Goal: Task Accomplishment & Management: Manage account settings

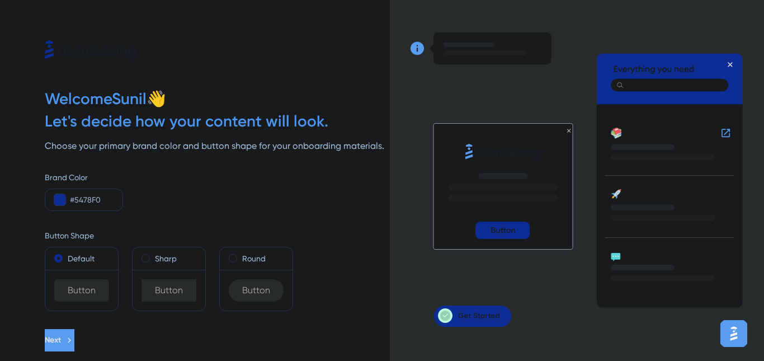
drag, startPoint x: 166, startPoint y: 49, endPoint x: 208, endPoint y: 51, distance: 42.0
click at [208, 51] on div at bounding box center [217, 29] width 345 height 59
click at [289, 215] on div "Button Shape Default Button Sharp Button Round Button" at bounding box center [217, 261] width 345 height 100
click at [74, 341] on button "Next" at bounding box center [60, 340] width 30 height 22
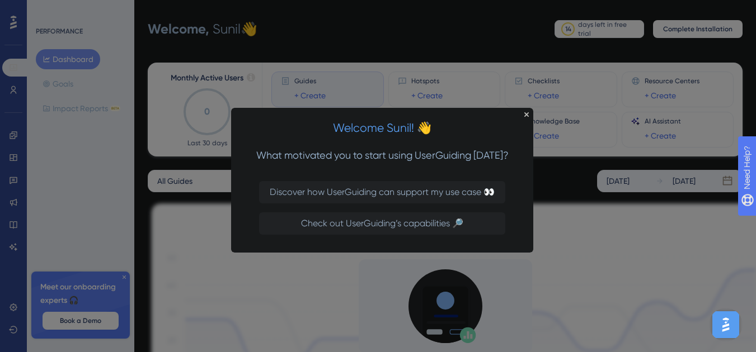
click at [525, 114] on icon "Close Preview" at bounding box center [526, 114] width 4 height 4
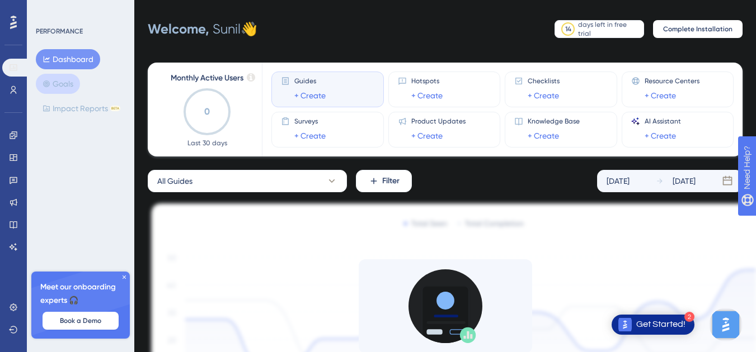
click at [76, 81] on button "Goals" at bounding box center [58, 84] width 44 height 20
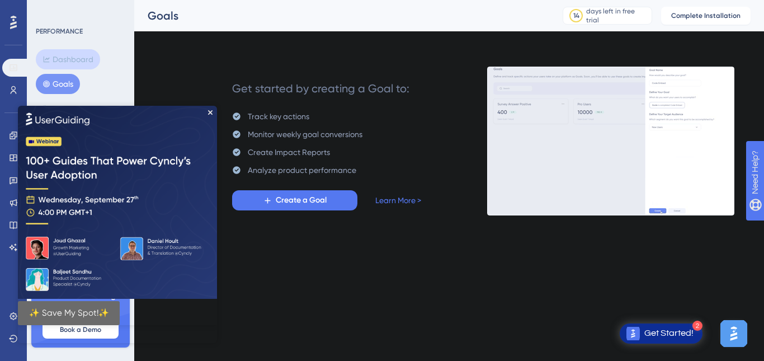
click at [65, 55] on button "Dashboard" at bounding box center [68, 59] width 64 height 20
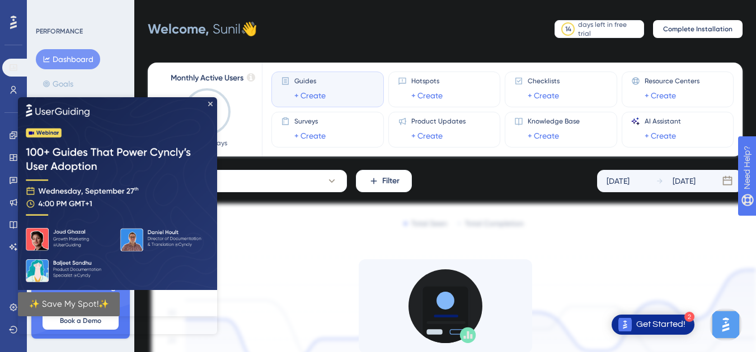
click at [210, 103] on icon "Close Preview" at bounding box center [210, 103] width 4 height 4
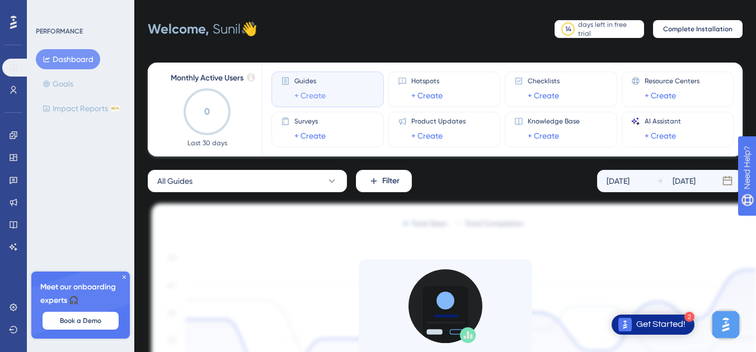
click at [321, 91] on link "+ Create" at bounding box center [309, 95] width 31 height 13
click at [332, 179] on icon at bounding box center [331, 181] width 11 height 11
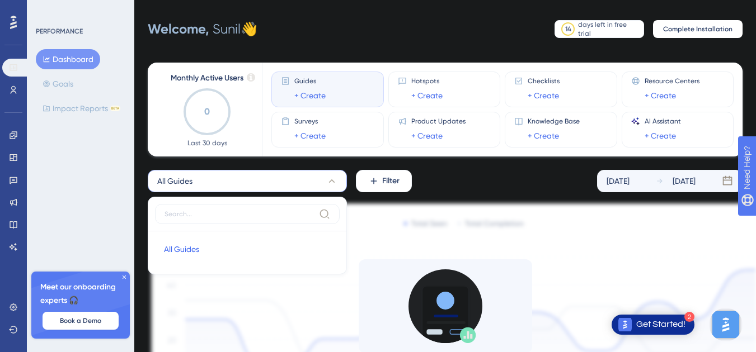
click at [452, 176] on div "All Guides All Guides All Guides Filter [DATE] [DATE]" at bounding box center [445, 181] width 595 height 22
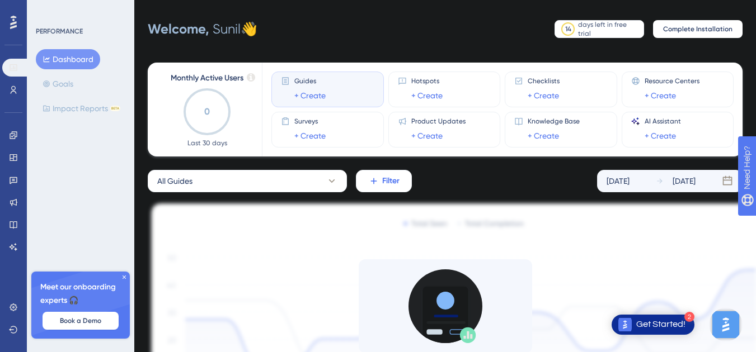
click at [384, 181] on span "Filter" at bounding box center [390, 181] width 17 height 13
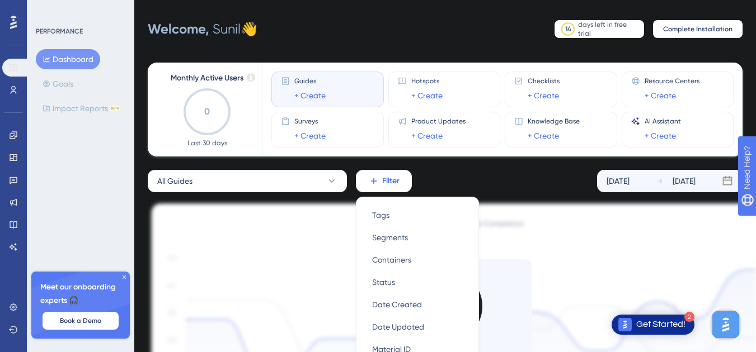
scroll to position [117, 0]
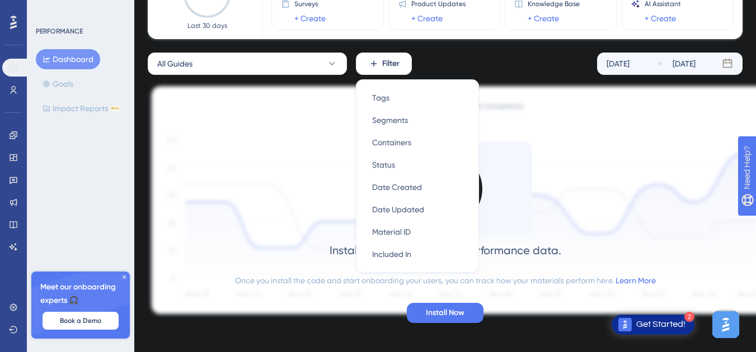
click at [440, 50] on div "Monthly Active Users 0 Last 30 days Guides + Create Hotspots + Create Checklist…" at bounding box center [445, 126] width 595 height 388
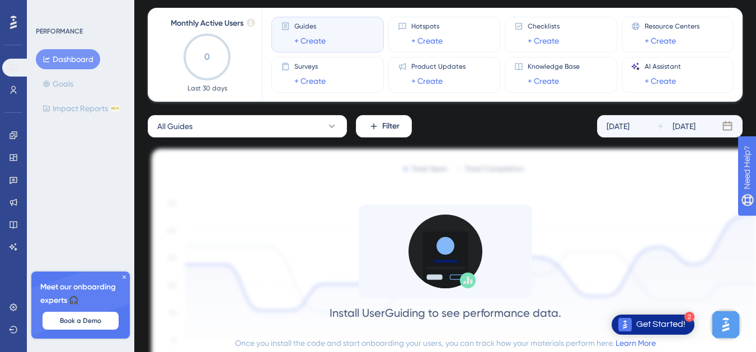
scroll to position [0, 0]
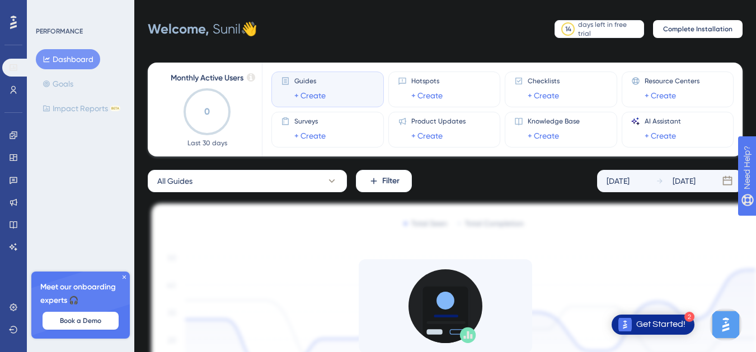
click at [237, 91] on div "Monthly Active Users 0 Last 30 days" at bounding box center [207, 110] width 83 height 76
click at [664, 122] on span "AI Assistant" at bounding box center [662, 121] width 36 height 9
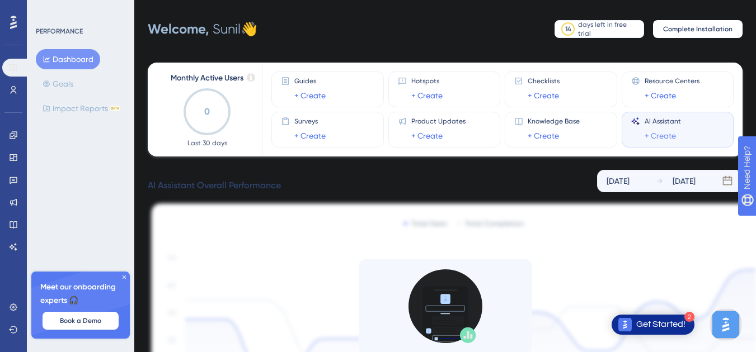
click at [664, 134] on link "+ Create" at bounding box center [659, 135] width 31 height 13
click at [682, 114] on div "AI Assistant + Create" at bounding box center [677, 130] width 112 height 36
click at [696, 120] on div "AI Assistant + Create" at bounding box center [677, 130] width 93 height 26
click at [697, 136] on div "AI Assistant + Create" at bounding box center [677, 130] width 93 height 26
click at [665, 135] on link "+ Create" at bounding box center [659, 135] width 31 height 13
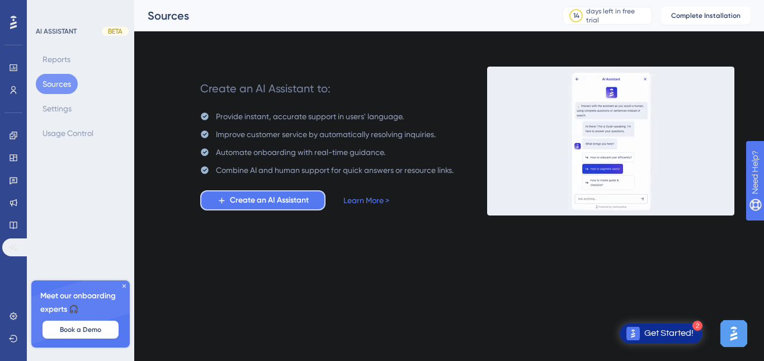
click at [285, 199] on span "Create an AI Assistant" at bounding box center [269, 200] width 79 height 13
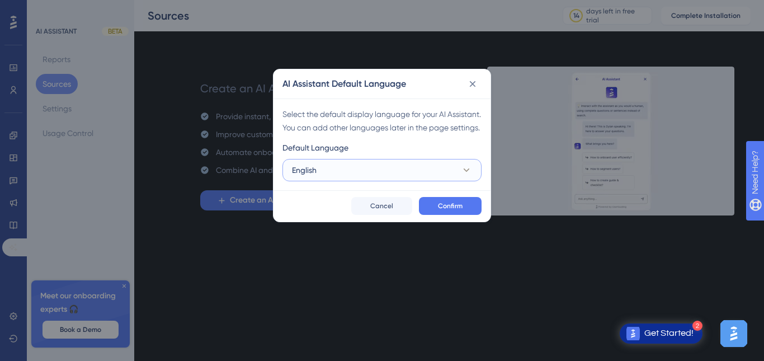
click at [345, 181] on button "English" at bounding box center [381, 170] width 199 height 22
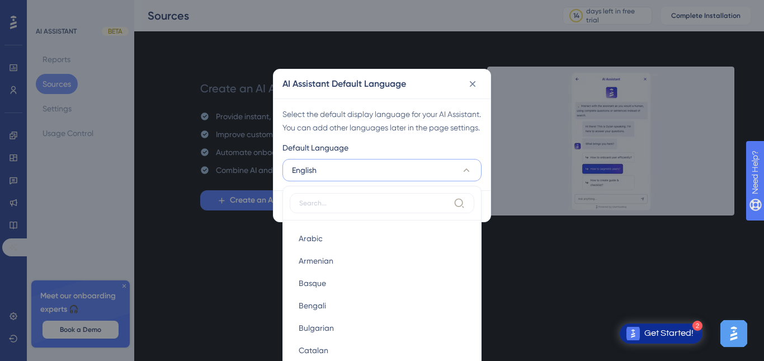
click at [345, 181] on button "English" at bounding box center [381, 170] width 199 height 22
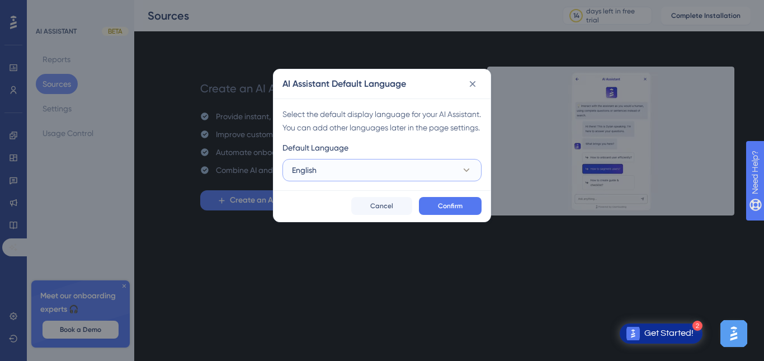
click at [345, 181] on button "English" at bounding box center [381, 170] width 199 height 22
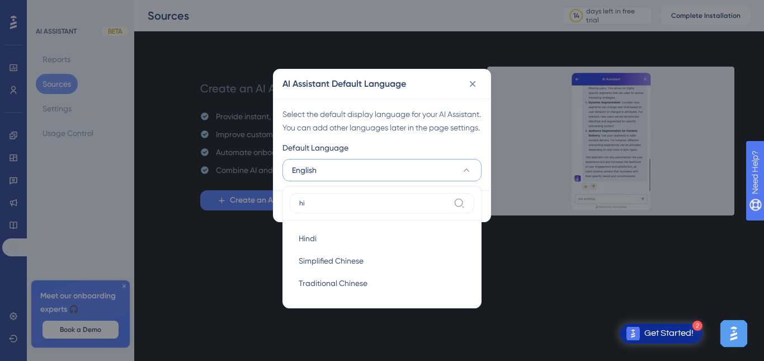
type input "h"
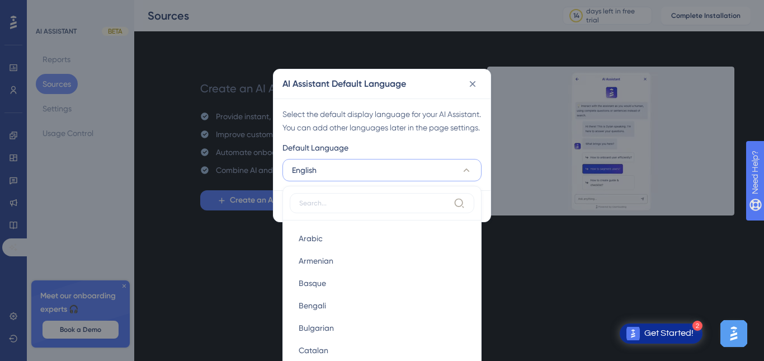
click at [275, 237] on div "AI Assistant Default Language Select the default display language for your AI A…" at bounding box center [382, 180] width 764 height 361
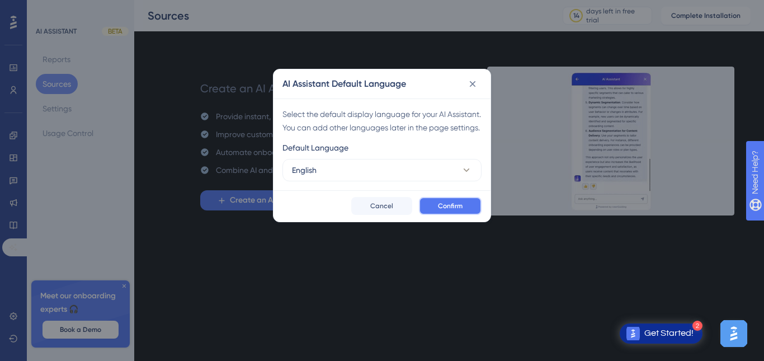
click at [436, 215] on button "Confirm" at bounding box center [450, 206] width 63 height 18
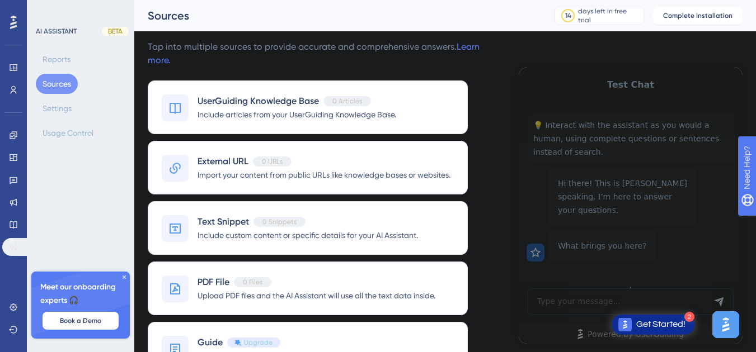
click at [124, 277] on icon at bounding box center [123, 277] width 3 height 3
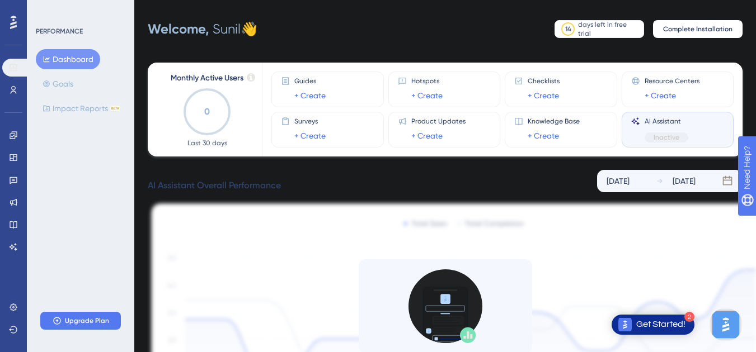
click at [206, 113] on text "0" at bounding box center [207, 111] width 6 height 11
click at [202, 142] on span "Last 30 days" at bounding box center [207, 143] width 40 height 9
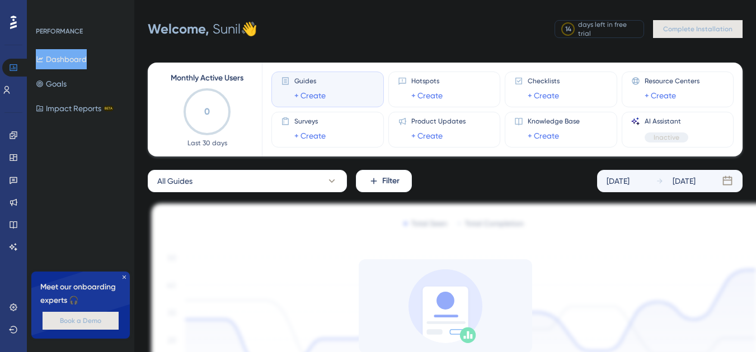
click at [206, 111] on text "0" at bounding box center [207, 111] width 6 height 11
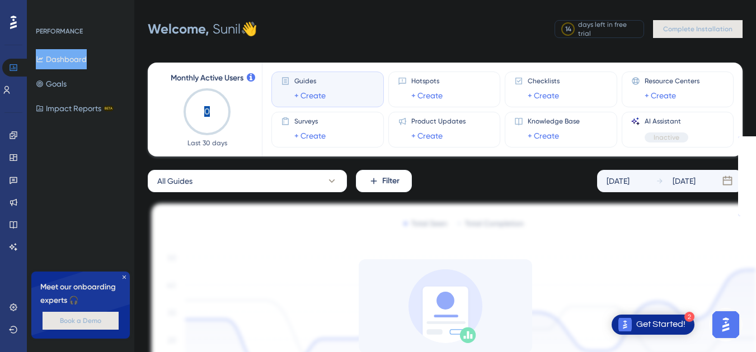
click at [206, 111] on text "0" at bounding box center [207, 111] width 6 height 11
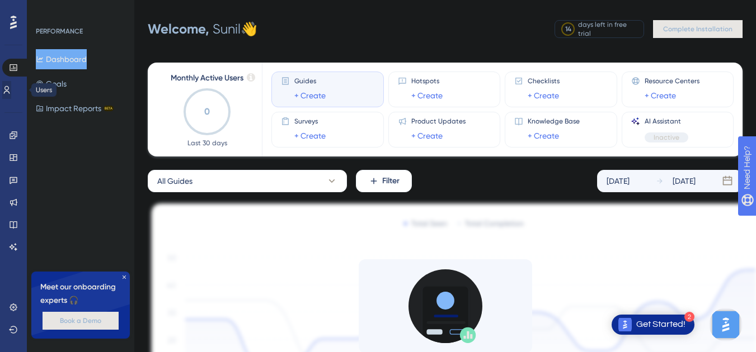
click at [11, 91] on icon at bounding box center [6, 90] width 9 height 9
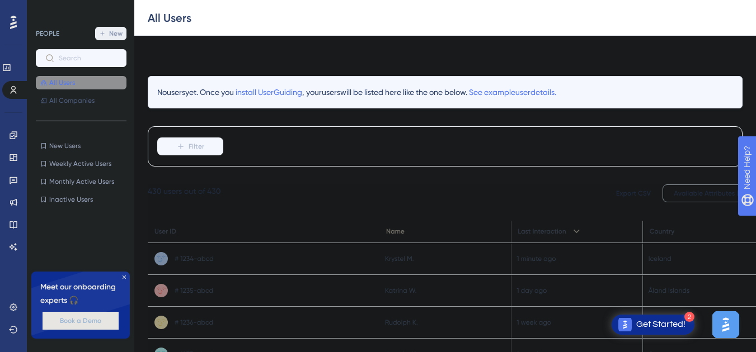
scroll to position [124, 0]
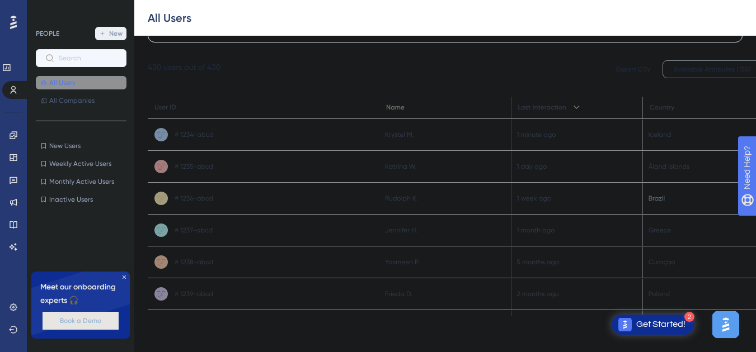
drag, startPoint x: 211, startPoint y: 105, endPoint x: 352, endPoint y: 134, distance: 143.3
click at [352, 134] on g at bounding box center [461, 201] width 626 height 282
drag, startPoint x: 352, startPoint y: 134, endPoint x: 392, endPoint y: 131, distance: 39.8
click at [392, 131] on g at bounding box center [461, 201] width 626 height 282
drag, startPoint x: 392, startPoint y: 131, endPoint x: 381, endPoint y: 204, distance: 72.9
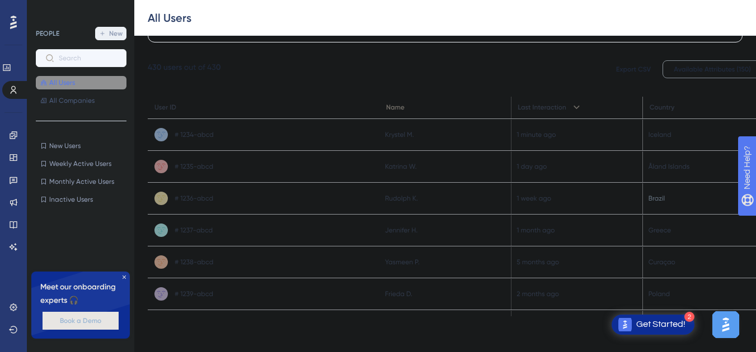
click at [381, 204] on g at bounding box center [461, 201] width 626 height 282
click at [74, 103] on span "All Companies" at bounding box center [71, 100] width 45 height 9
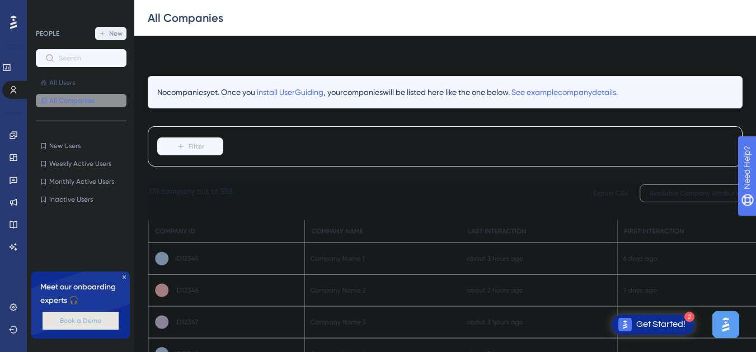
scroll to position [117, 0]
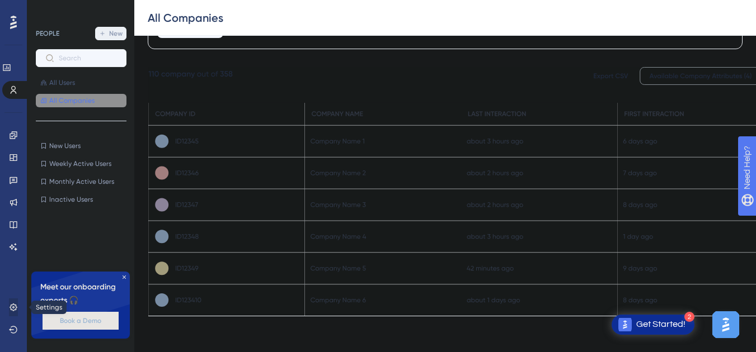
click at [14, 310] on icon at bounding box center [13, 307] width 9 height 9
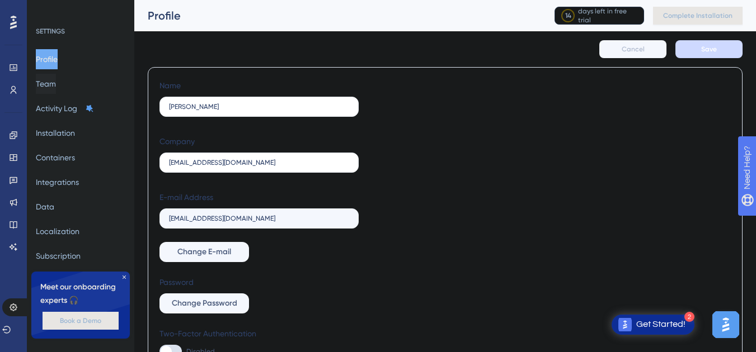
click at [56, 85] on button "Team" at bounding box center [46, 84] width 20 height 20
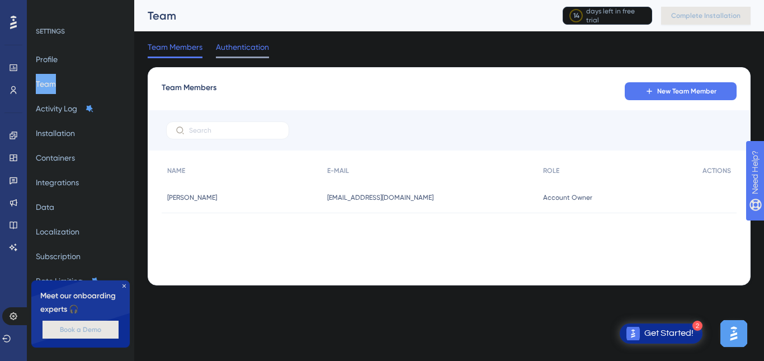
click at [229, 47] on span "Authentication" at bounding box center [242, 46] width 53 height 13
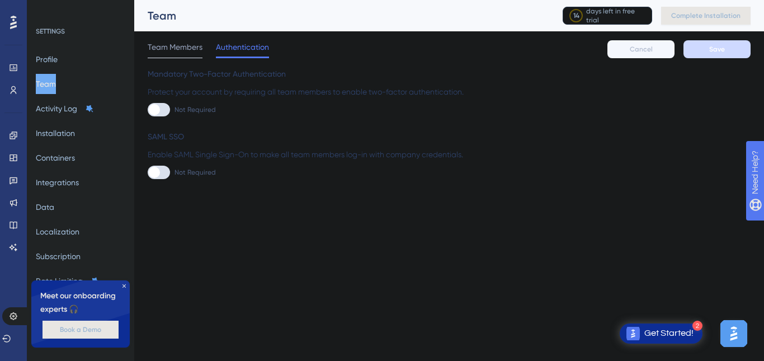
click at [124, 284] on icon at bounding box center [124, 285] width 7 height 7
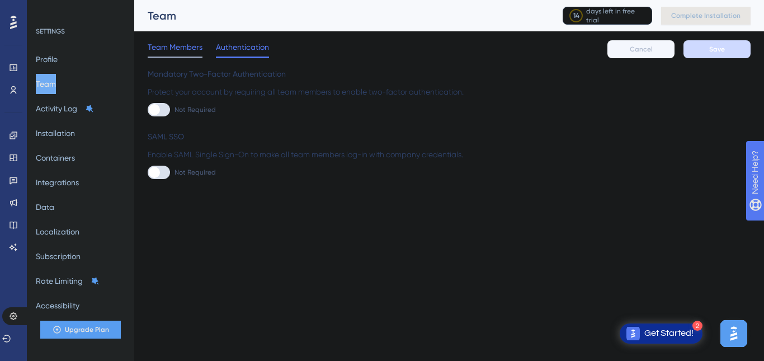
click at [186, 53] on span "Team Members" at bounding box center [175, 46] width 55 height 13
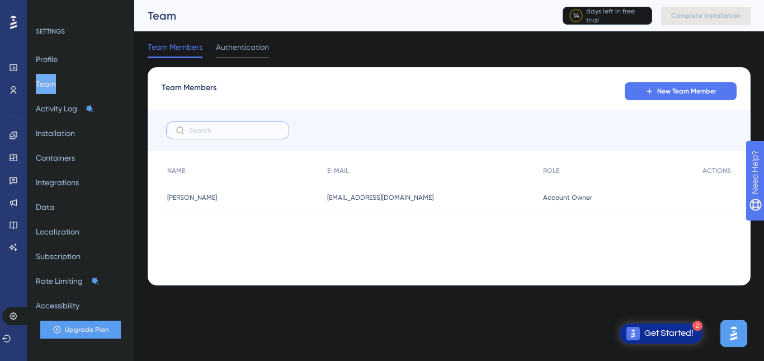
click at [232, 127] on input "text" at bounding box center [234, 130] width 91 height 8
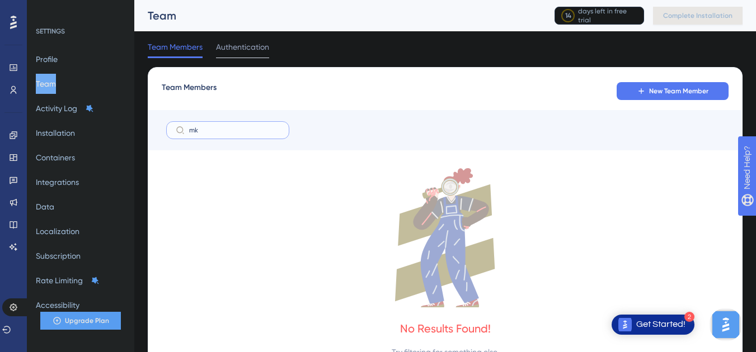
type input "m"
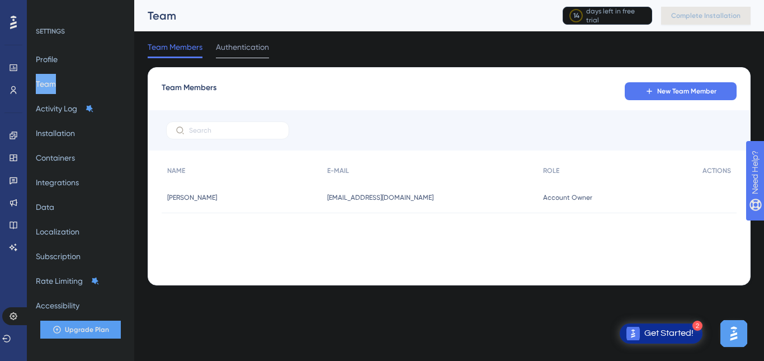
click at [49, 84] on button "Team" at bounding box center [46, 84] width 20 height 20
click at [66, 116] on button "Activity Log" at bounding box center [65, 108] width 58 height 20
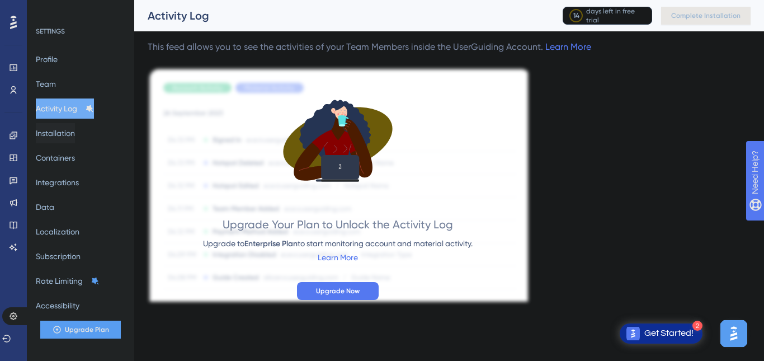
click at [65, 130] on button "Installation" at bounding box center [55, 133] width 39 height 20
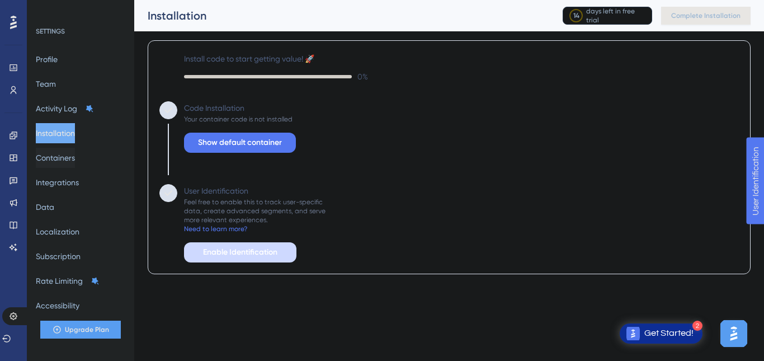
click at [58, 158] on button "Containers" at bounding box center [55, 158] width 39 height 20
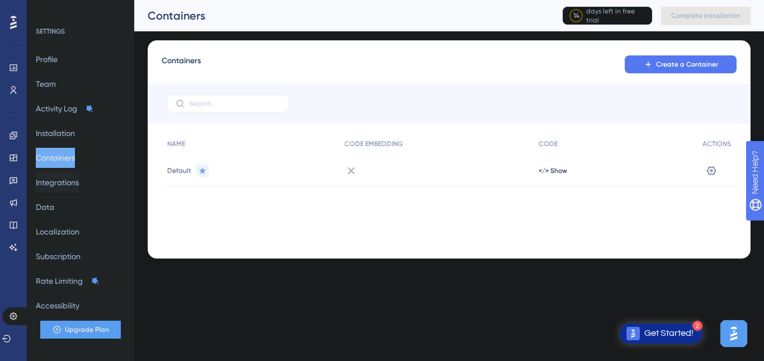
click at [58, 181] on button "Integrations" at bounding box center [57, 182] width 43 height 20
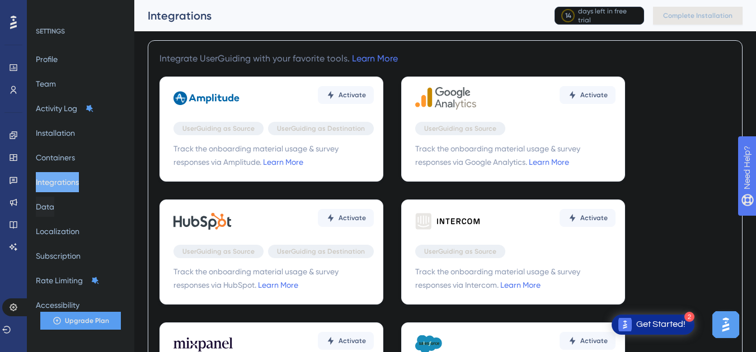
click at [54, 206] on button "Data" at bounding box center [45, 207] width 18 height 20
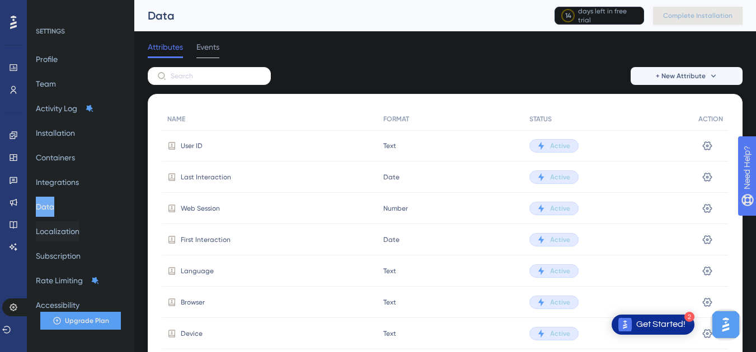
click at [59, 238] on button "Localization" at bounding box center [58, 231] width 44 height 20
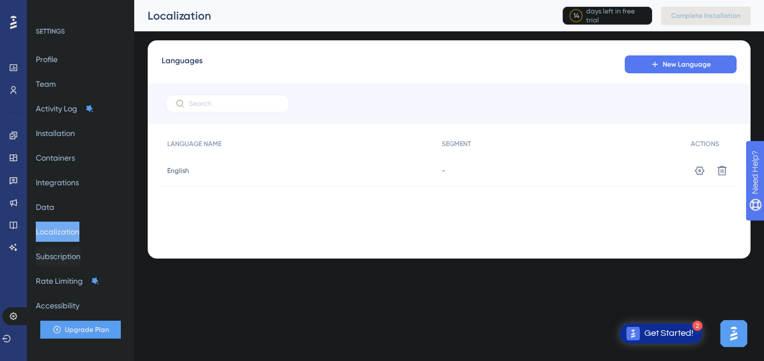
click at [58, 260] on button "Subscription" at bounding box center [58, 256] width 45 height 20
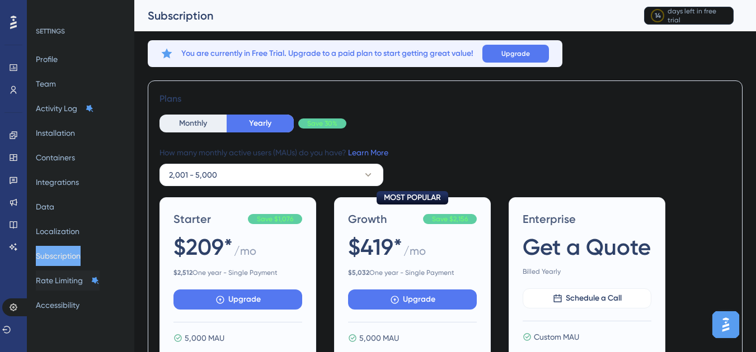
click at [58, 280] on button "Rate Limiting" at bounding box center [68, 281] width 64 height 20
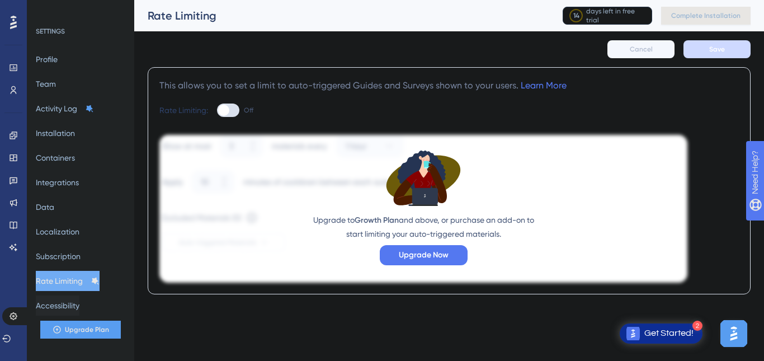
click at [59, 301] on button "Accessibility" at bounding box center [58, 305] width 44 height 20
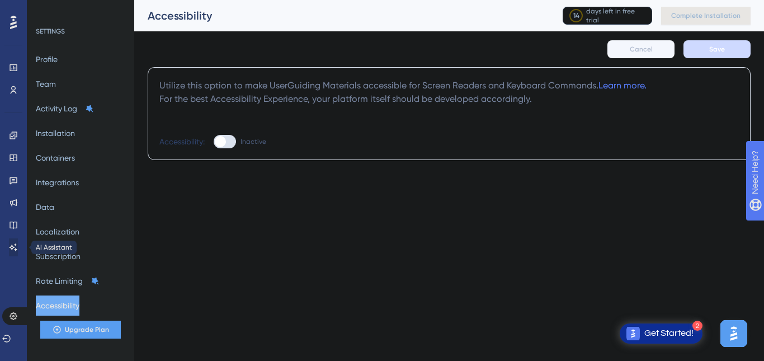
click at [9, 244] on link at bounding box center [13, 247] width 9 height 18
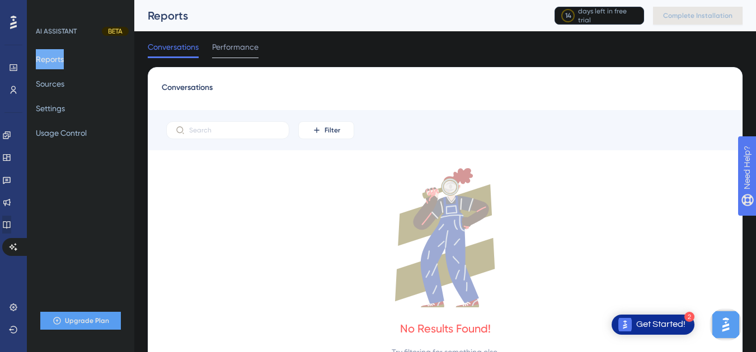
click at [11, 223] on icon at bounding box center [6, 224] width 9 height 9
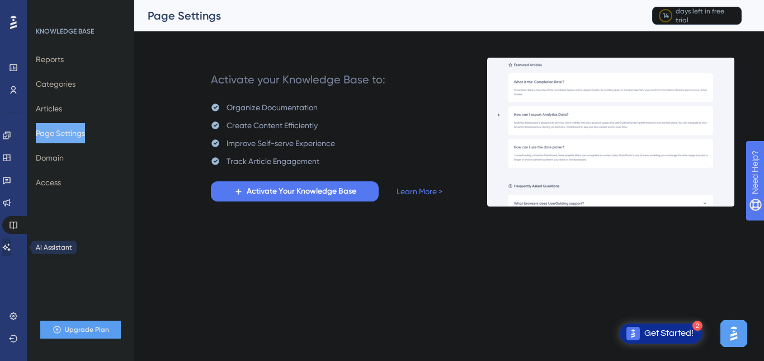
click at [11, 243] on icon at bounding box center [6, 247] width 9 height 9
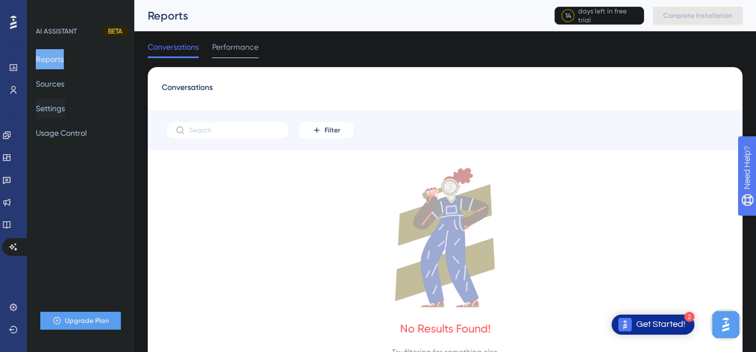
click at [55, 111] on button "Settings" at bounding box center [50, 108] width 29 height 20
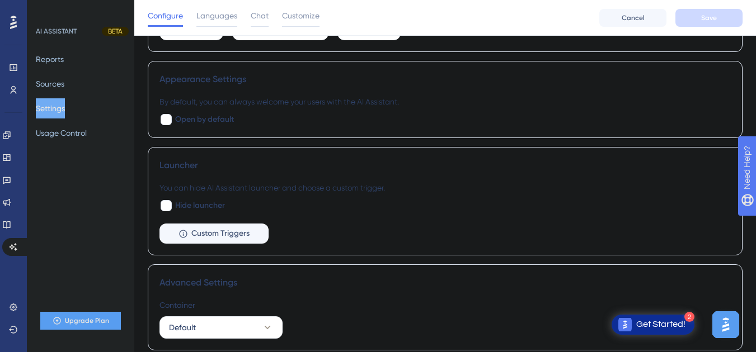
scroll to position [339, 0]
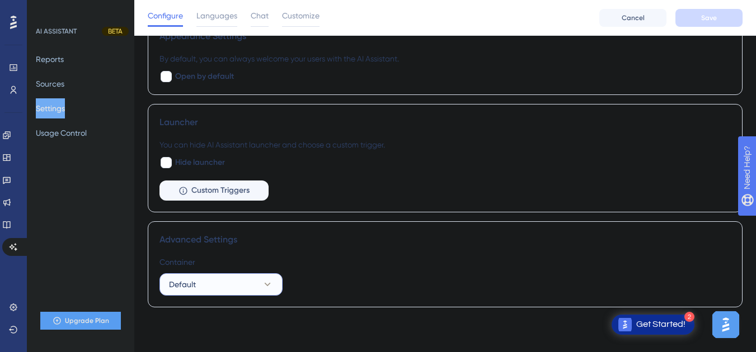
click at [254, 286] on button "Default" at bounding box center [220, 285] width 123 height 22
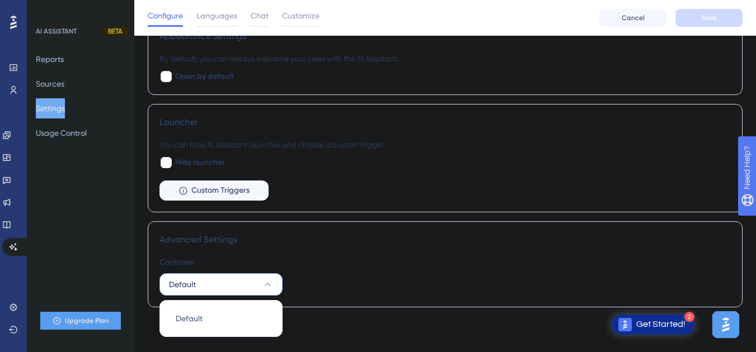
click at [309, 263] on div "Container" at bounding box center [444, 262] width 571 height 13
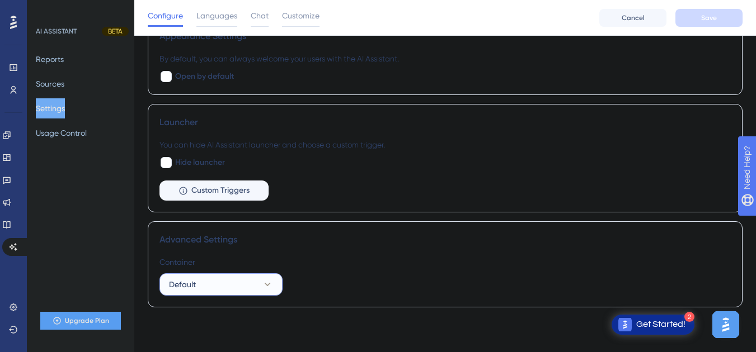
click at [267, 282] on icon at bounding box center [267, 284] width 11 height 11
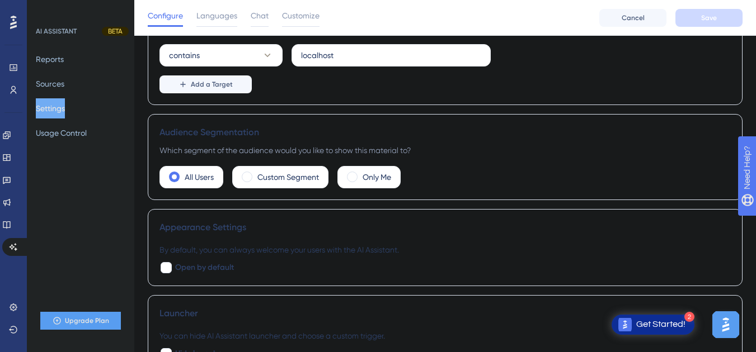
scroll to position [147, 0]
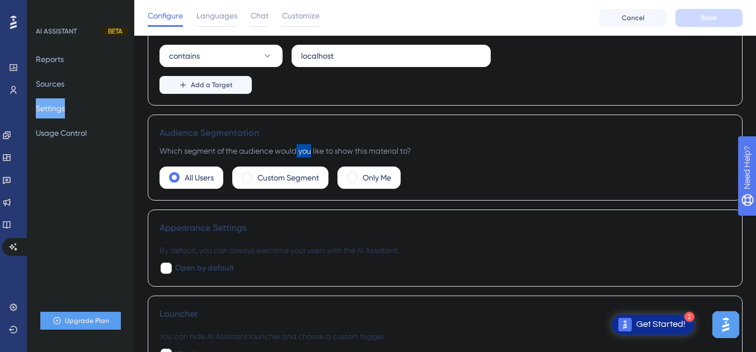
drag, startPoint x: 297, startPoint y: 149, endPoint x: 313, endPoint y: 153, distance: 16.7
click at [313, 153] on div "Which segment of the audience would you like to show this material to?" at bounding box center [444, 150] width 571 height 13
click at [314, 154] on div "Which segment of the audience would you like to show this material to?" at bounding box center [444, 150] width 571 height 13
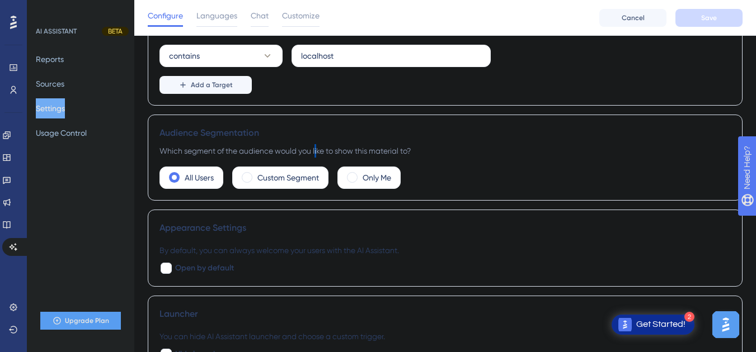
click at [318, 152] on div "Which segment of the audience would you like to show this material to?" at bounding box center [444, 150] width 571 height 13
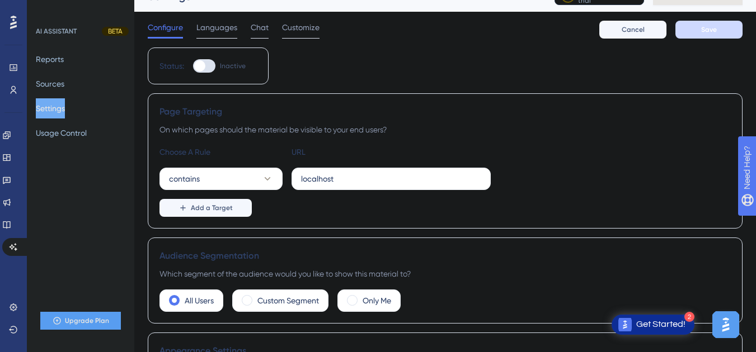
scroll to position [0, 0]
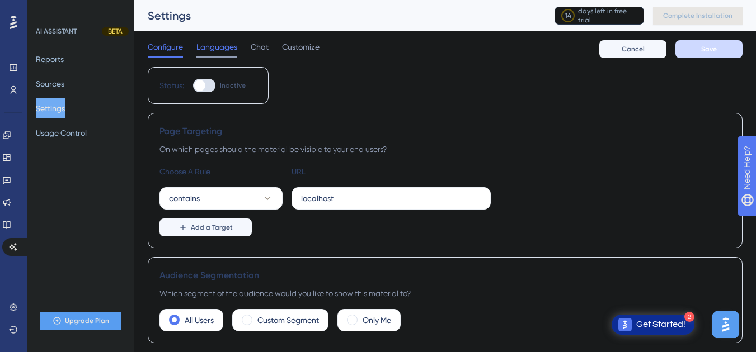
click at [202, 48] on span "Languages" at bounding box center [216, 46] width 41 height 13
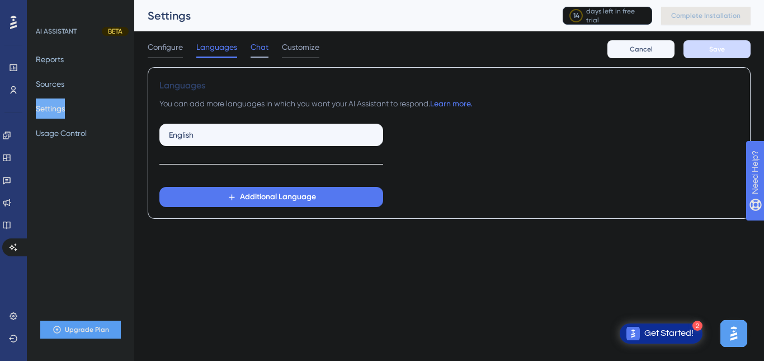
click at [267, 44] on span "Chat" at bounding box center [260, 46] width 18 height 13
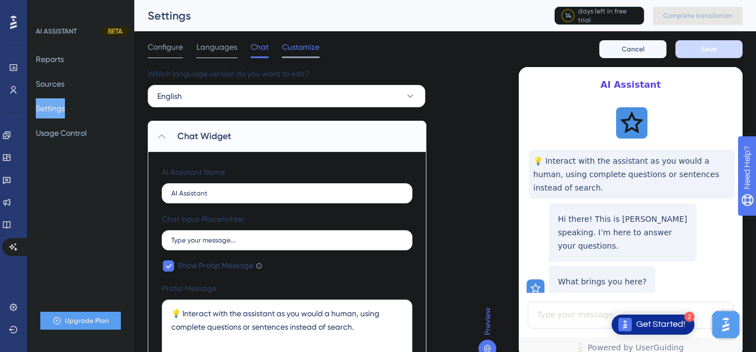
click at [297, 46] on span "Customize" at bounding box center [300, 46] width 37 height 13
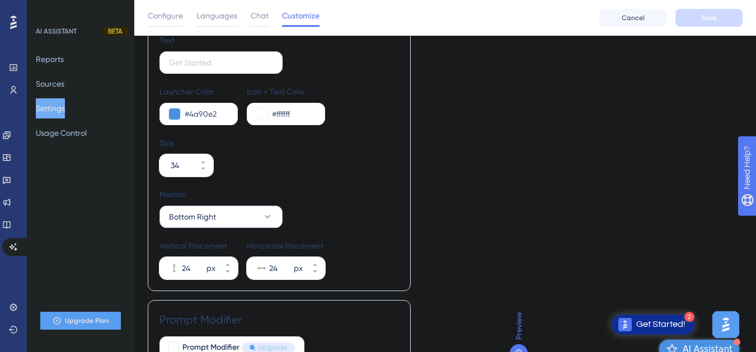
scroll to position [216, 0]
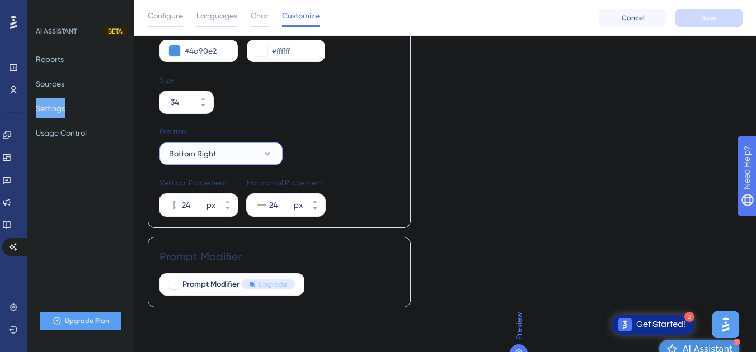
click at [268, 154] on icon at bounding box center [268, 153] width 6 height 3
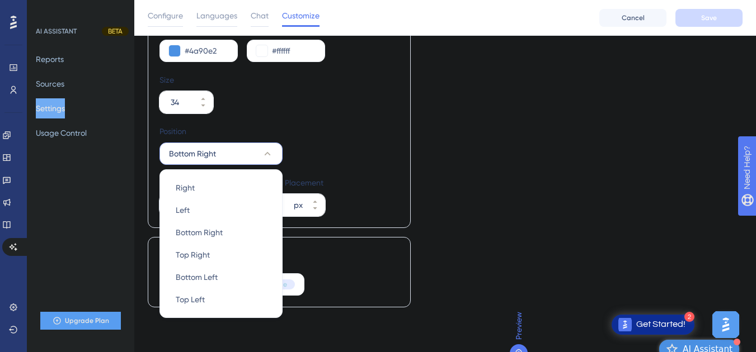
click at [332, 122] on div "Type Image Text Image+Text Launcher Image Upload file Text Launcher Color #4a90…" at bounding box center [278, 41] width 239 height 349
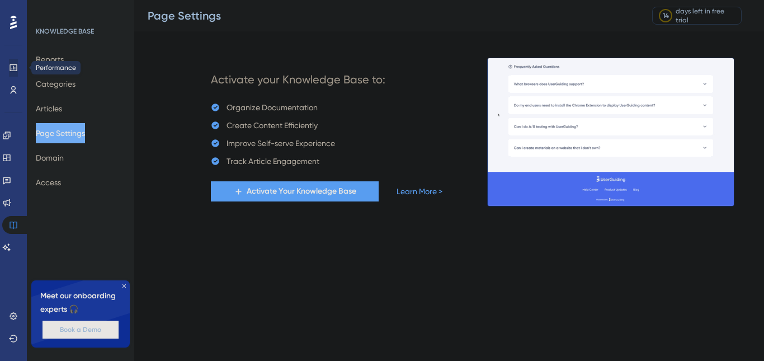
click at [17, 69] on icon at bounding box center [13, 67] width 7 height 7
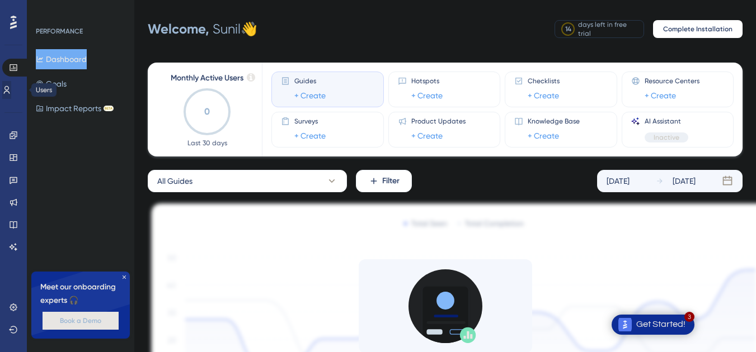
click at [11, 92] on icon at bounding box center [6, 90] width 9 height 9
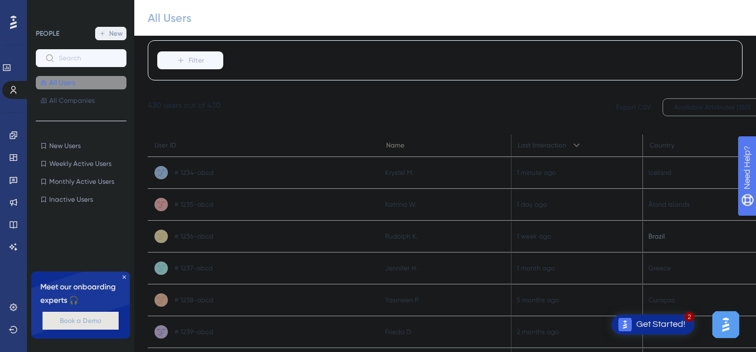
scroll to position [124, 0]
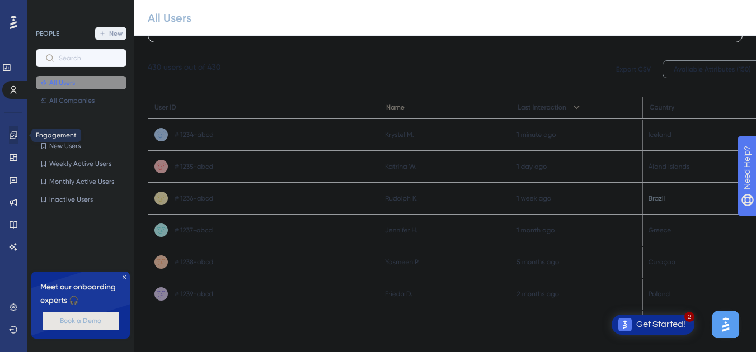
click at [14, 136] on icon at bounding box center [13, 135] width 9 height 9
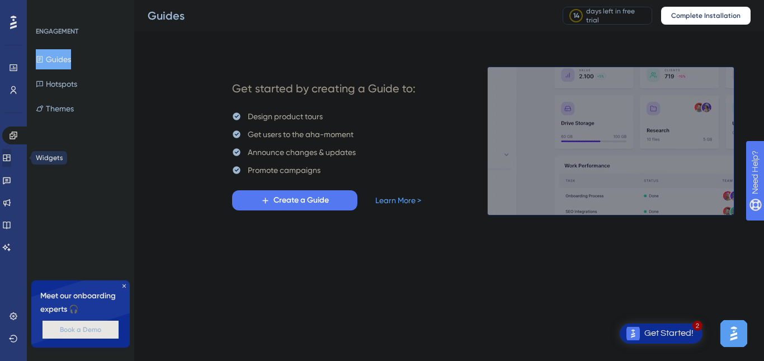
click at [11, 157] on icon at bounding box center [6, 157] width 9 height 9
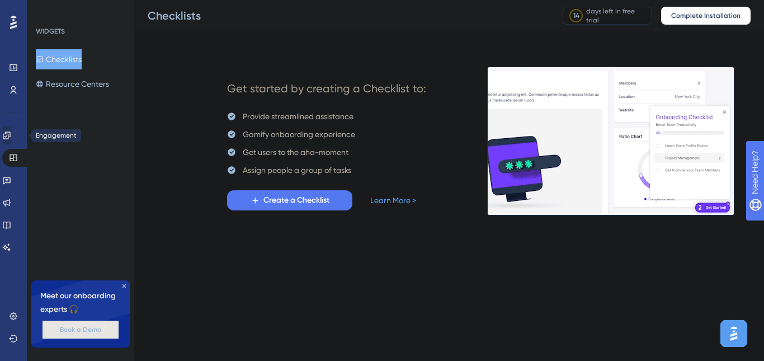
click at [10, 144] on link at bounding box center [6, 135] width 9 height 18
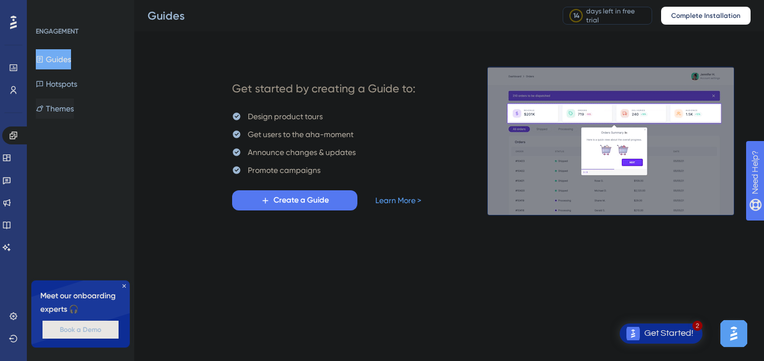
click at [59, 109] on button "Themes" at bounding box center [55, 108] width 38 height 20
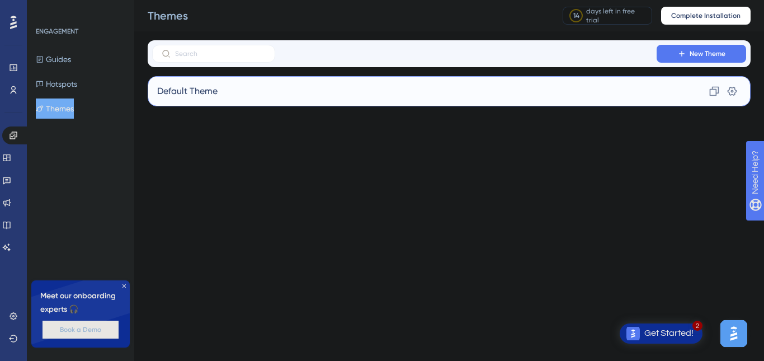
click at [254, 93] on div "Default Theme Clone Settings" at bounding box center [449, 91] width 603 height 30
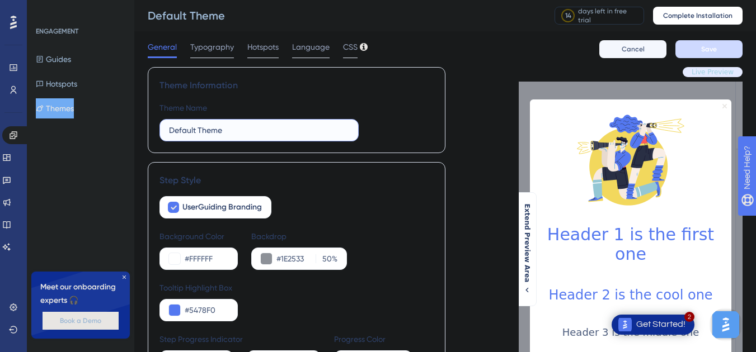
click at [237, 129] on input "Default Theme" at bounding box center [259, 130] width 180 height 12
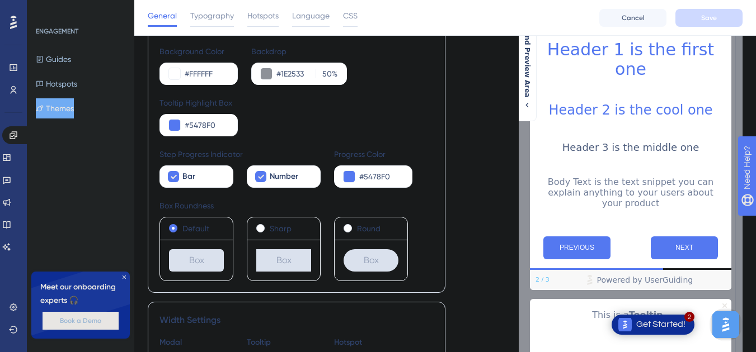
scroll to position [206, 0]
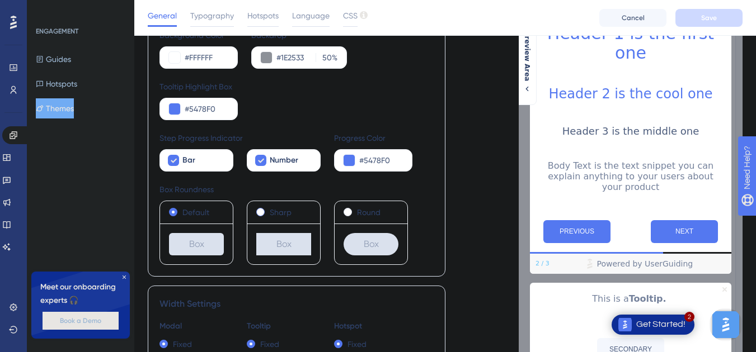
click at [265, 211] on div "Sharp" at bounding box center [283, 212] width 55 height 13
click at [351, 213] on span at bounding box center [347, 212] width 8 height 8
click at [355, 210] on input "radio" at bounding box center [355, 210] width 0 height 0
click at [263, 210] on span at bounding box center [260, 212] width 8 height 8
click at [268, 210] on input "radio" at bounding box center [268, 210] width 0 height 0
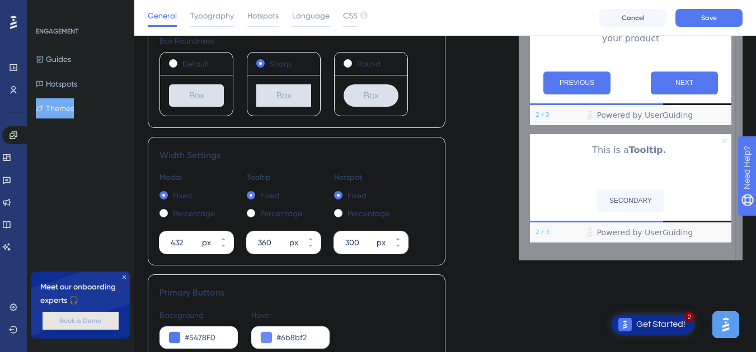
scroll to position [356, 0]
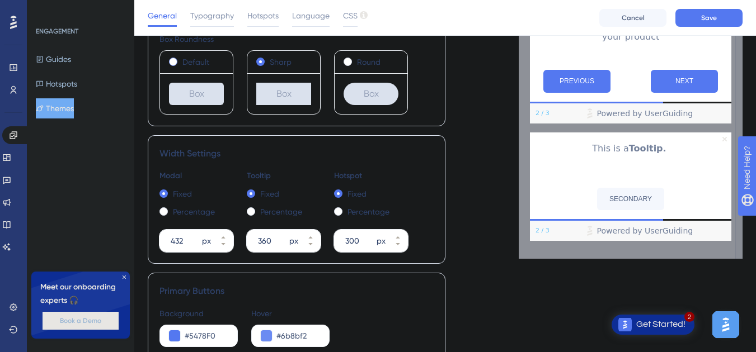
click at [173, 63] on span at bounding box center [173, 62] width 8 height 8
click at [181, 59] on input "radio" at bounding box center [181, 59] width 0 height 0
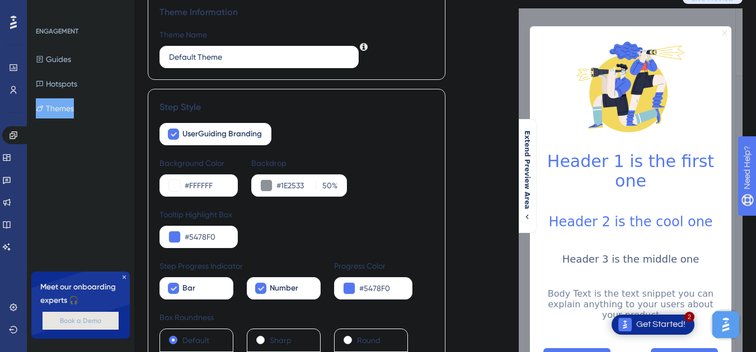
scroll to position [0, 0]
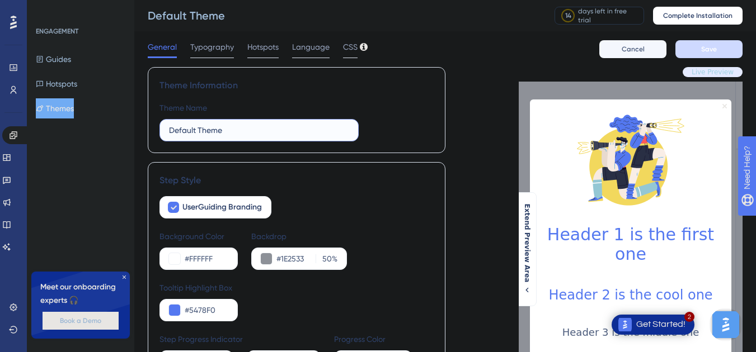
click at [225, 131] on input "Default Theme" at bounding box center [259, 130] width 180 height 12
click at [225, 131] on input "dark Theme" at bounding box center [259, 130] width 180 height 12
click at [248, 132] on input "dark Theme" at bounding box center [259, 130] width 180 height 12
click at [692, 56] on button "Save" at bounding box center [708, 49] width 67 height 18
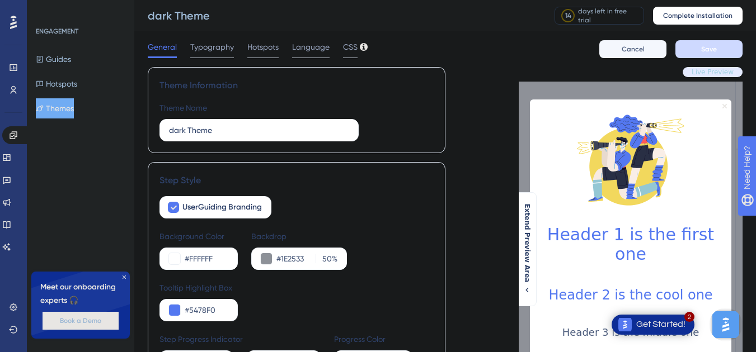
click at [343, 19] on div "dark Theme" at bounding box center [337, 16] width 379 height 16
click at [183, 132] on input "dark Theme" at bounding box center [259, 130] width 180 height 12
type input "light Theme"
click at [700, 48] on button "Save" at bounding box center [708, 49] width 67 height 18
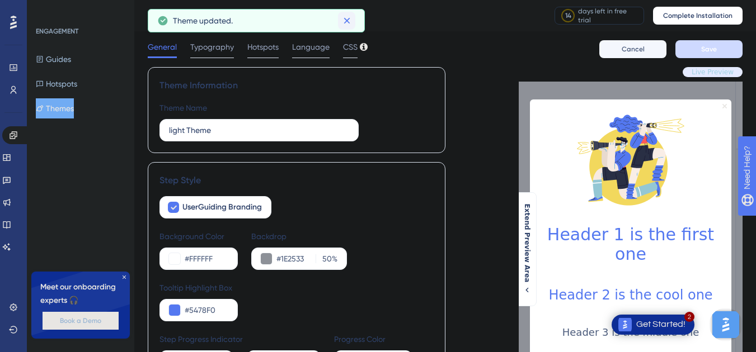
click at [341, 21] on icon at bounding box center [346, 20] width 11 height 11
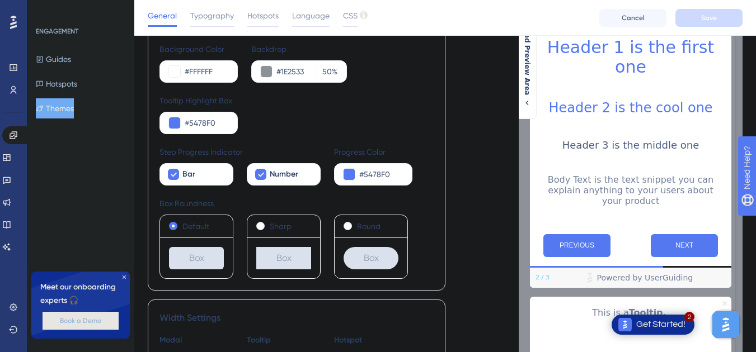
scroll to position [192, 0]
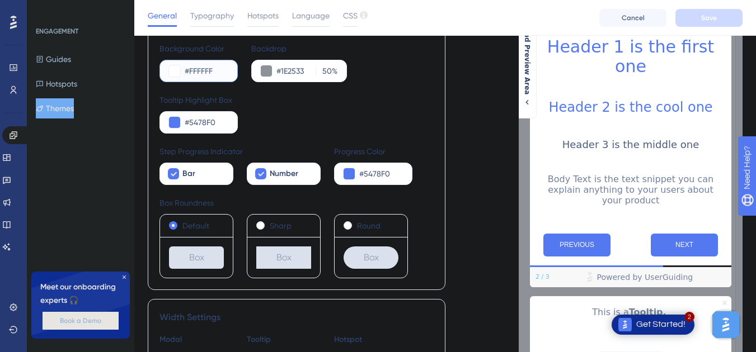
click at [176, 68] on button at bounding box center [174, 70] width 11 height 11
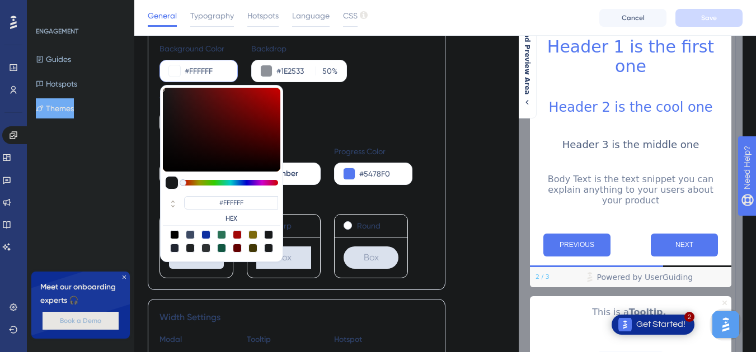
type input "#744242"
click at [214, 134] on div at bounding box center [221, 130] width 117 height 84
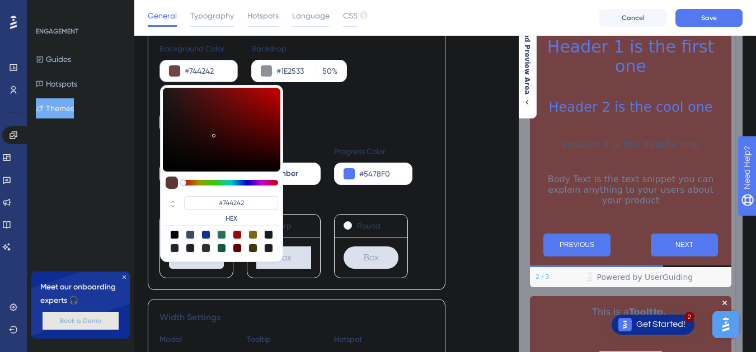
type input "#aa3131"
type input "#AA3131"
click at [247, 116] on div at bounding box center [221, 130] width 117 height 84
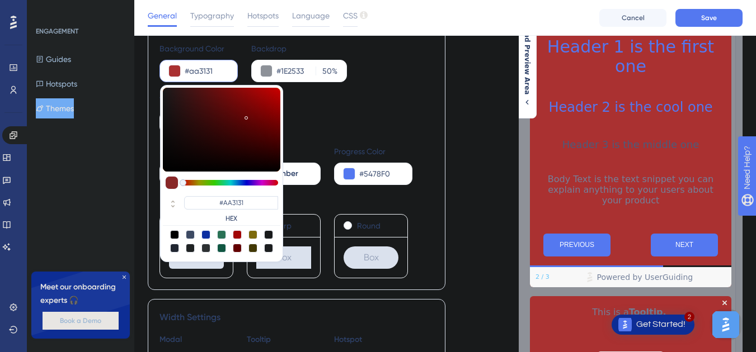
type input "#ec0c0c"
type input "#EC0C0C"
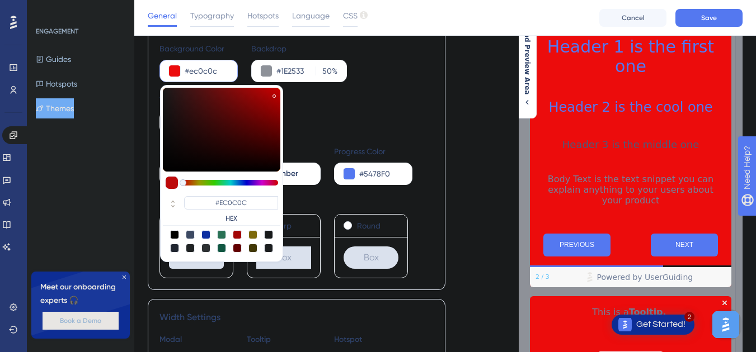
click at [274, 94] on div at bounding box center [221, 130] width 117 height 84
click at [716, 11] on button "Save" at bounding box center [708, 18] width 67 height 18
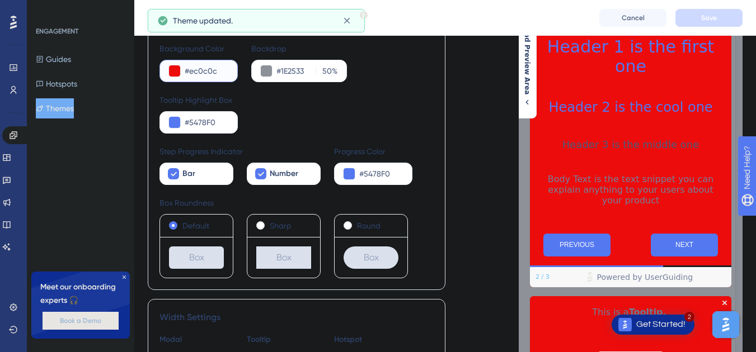
click at [174, 73] on button at bounding box center [174, 70] width 11 height 11
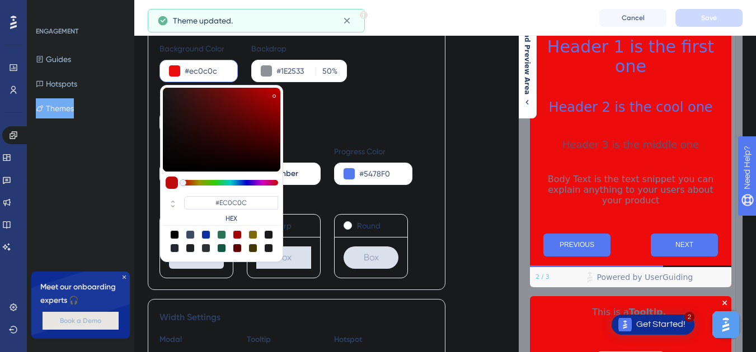
click at [174, 237] on div at bounding box center [174, 234] width 9 height 9
type input "#000000"
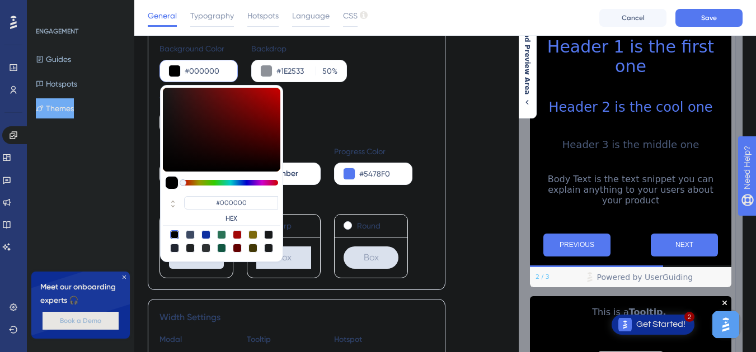
click at [189, 234] on div at bounding box center [190, 234] width 9 height 9
type input "#4c5c7c"
type input "#4C5C7C"
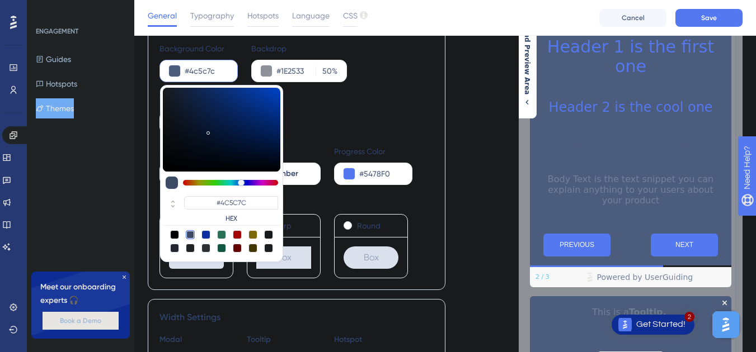
click at [175, 233] on div at bounding box center [174, 234] width 9 height 9
type input "#000000"
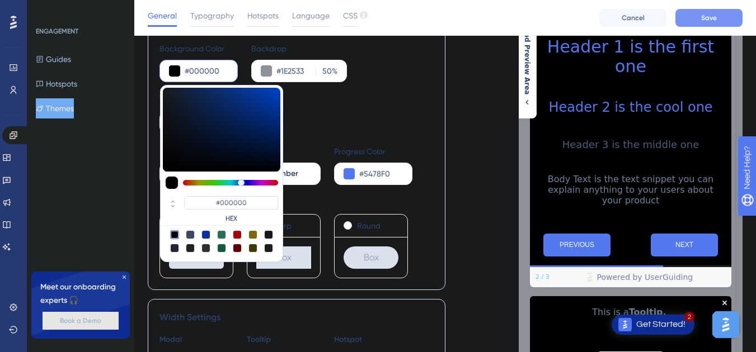
click at [705, 17] on span "Save" at bounding box center [709, 17] width 16 height 9
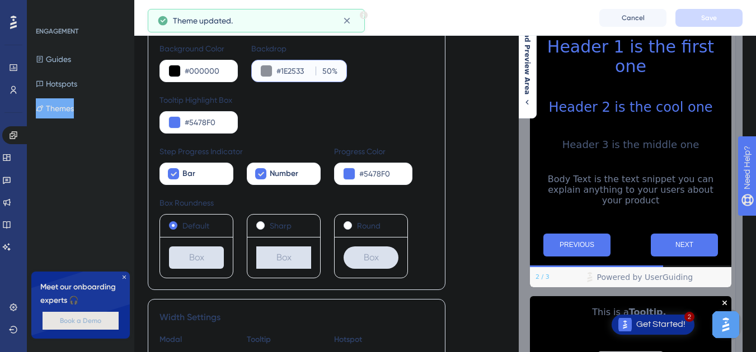
click at [293, 71] on input "#1E2533" at bounding box center [293, 70] width 35 height 13
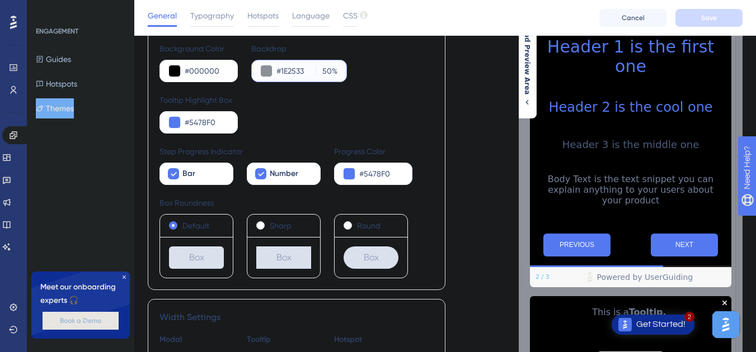
click at [262, 70] on button at bounding box center [266, 70] width 11 height 11
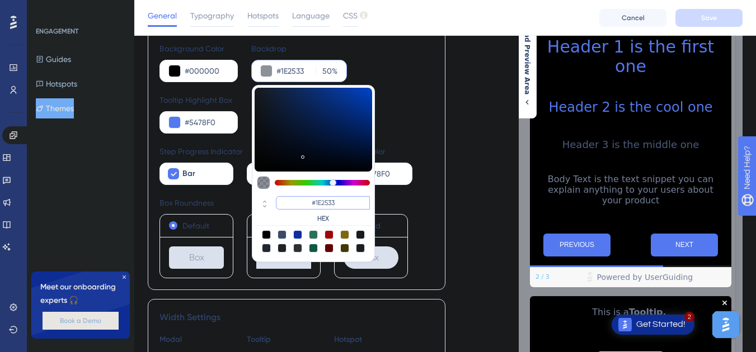
click at [340, 202] on input "#1E2533" at bounding box center [323, 202] width 94 height 13
type input "#"
